Goal: Task Accomplishment & Management: Use online tool/utility

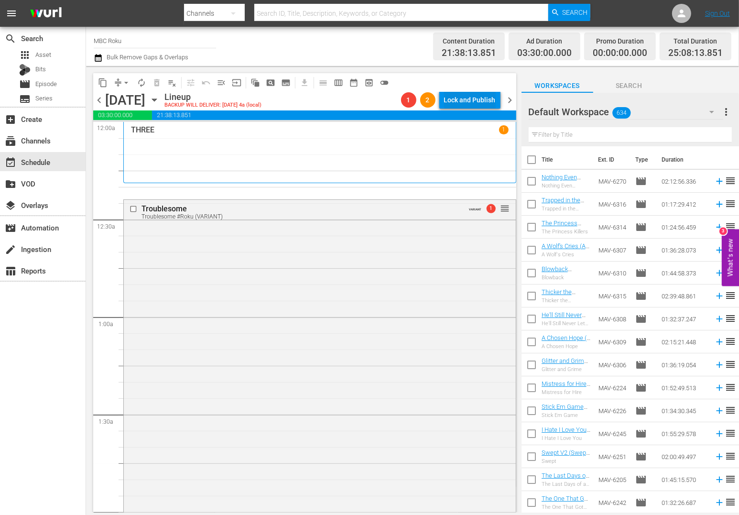
scroll to position [4324, 0]
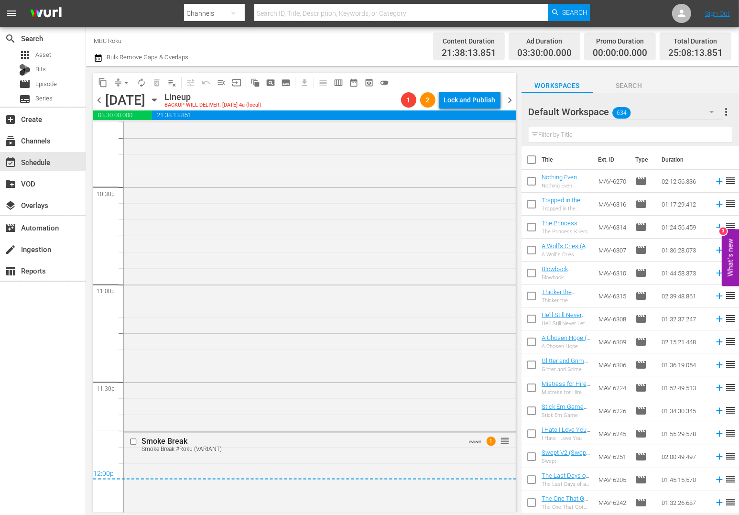
click at [325, 7] on input "text" at bounding box center [401, 13] width 294 height 23
click at [55, 82] on span "Episode" at bounding box center [46, 84] width 22 height 10
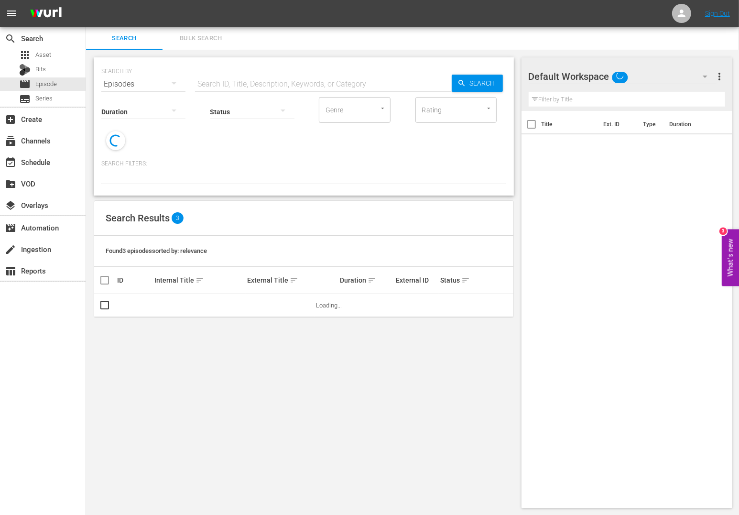
click at [250, 76] on input "text" at bounding box center [323, 84] width 257 height 23
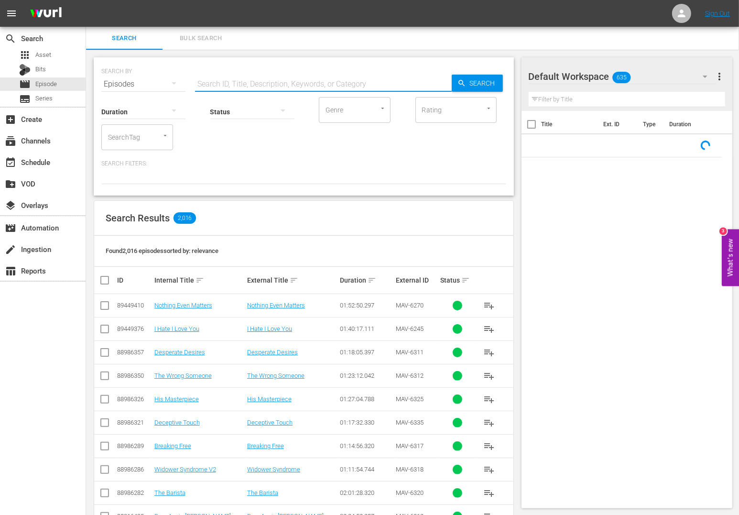
scroll to position [0, 0]
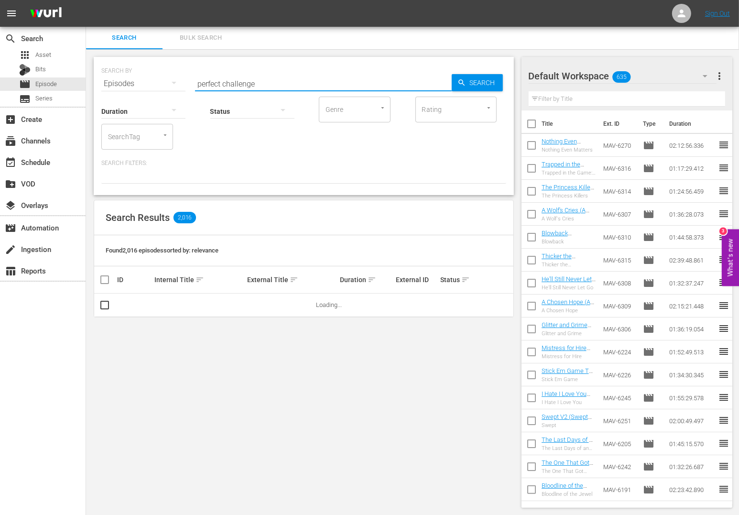
type input "perfect challenge"
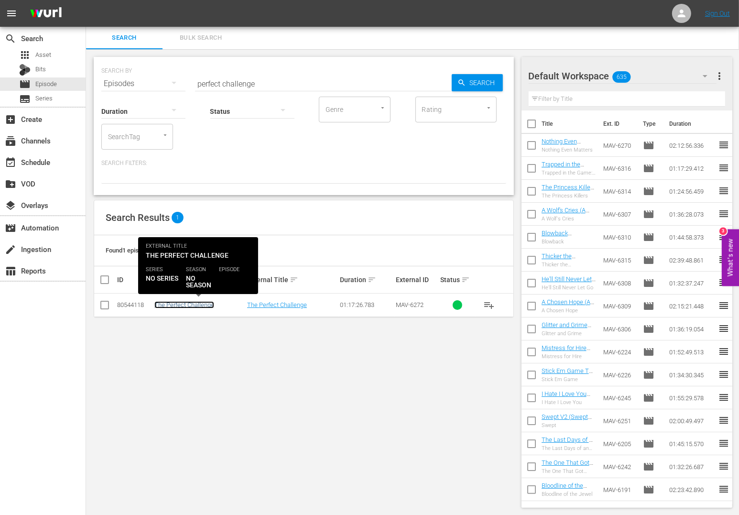
click at [211, 306] on link "The Perfect Challenge" at bounding box center [184, 304] width 60 height 7
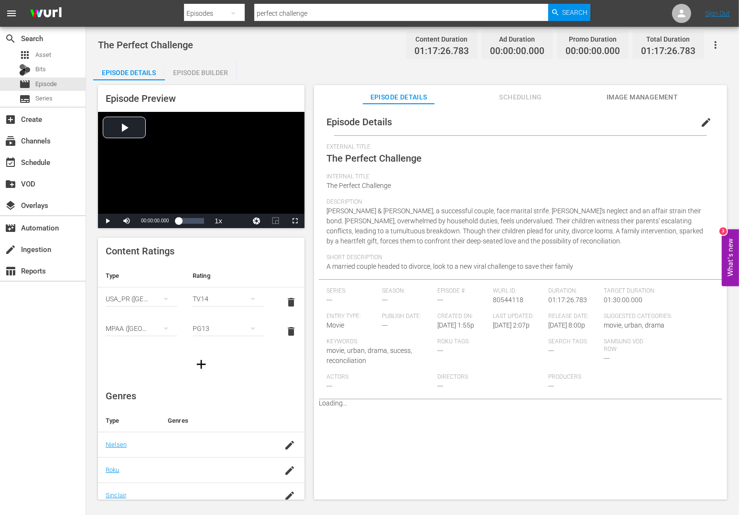
click at [543, 93] on span "Scheduling" at bounding box center [521, 97] width 72 height 12
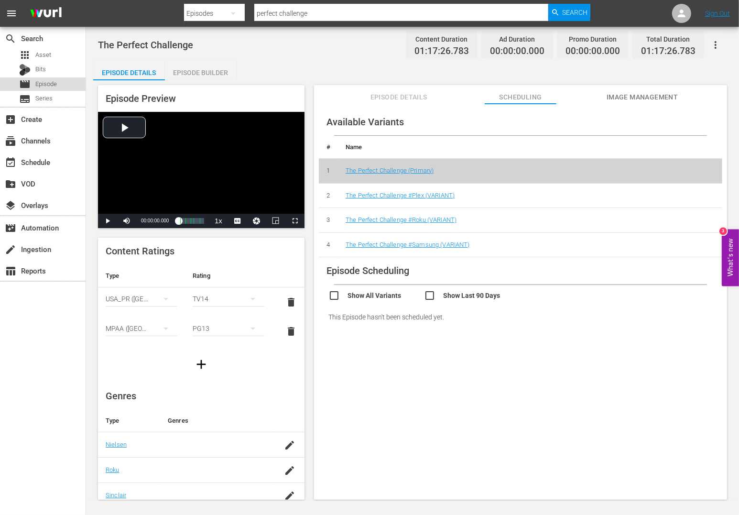
click at [59, 88] on div "movie Episode" at bounding box center [43, 83] width 86 height 13
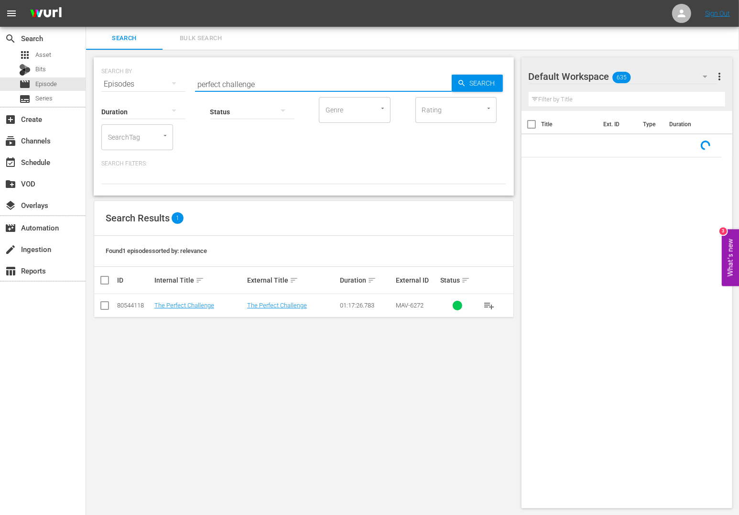
click at [279, 80] on input "perfect challenge" at bounding box center [323, 84] width 257 height 23
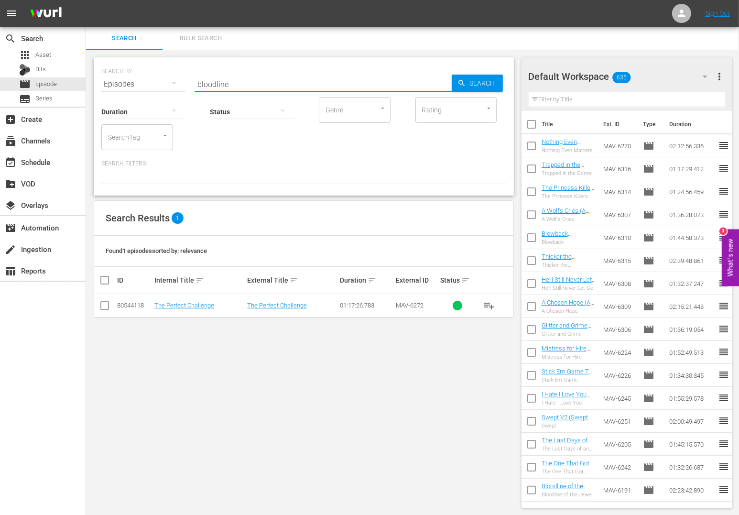
type input "bloodline"
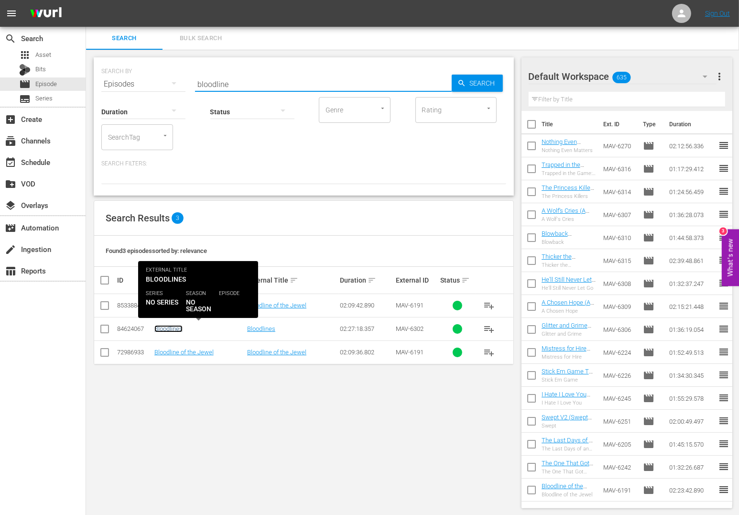
click at [167, 326] on link "Bloodlines" at bounding box center [168, 328] width 28 height 7
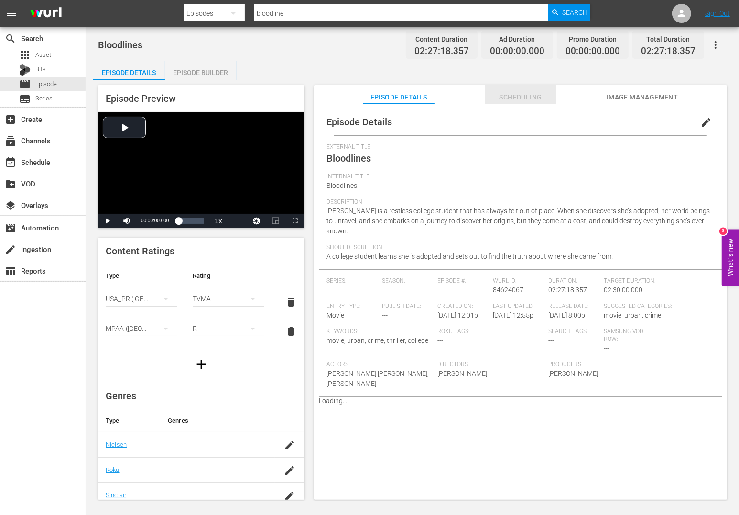
click at [514, 95] on span "Scheduling" at bounding box center [521, 97] width 72 height 12
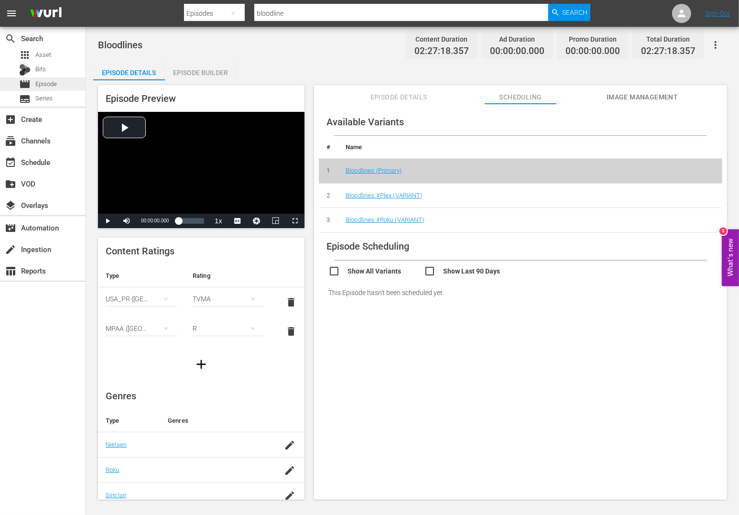
click at [43, 82] on span "Episode" at bounding box center [46, 84] width 22 height 10
